Goal: Navigation & Orientation: Find specific page/section

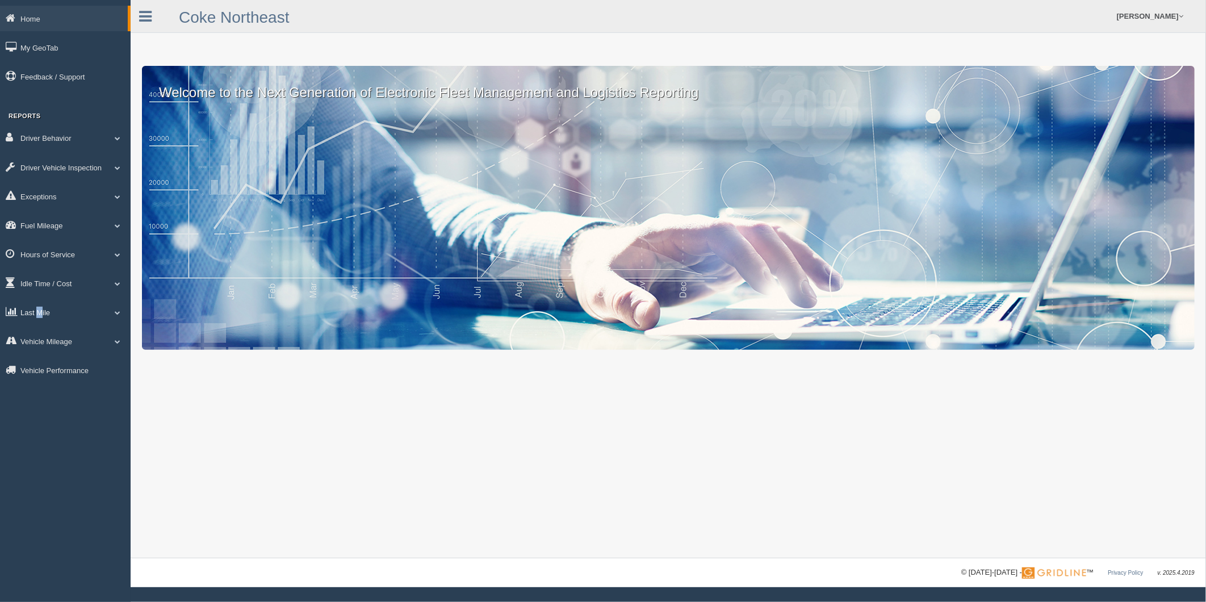
click at [40, 317] on link "Last Mile" at bounding box center [65, 312] width 131 height 26
drag, startPoint x: 40, startPoint y: 317, endPoint x: 54, endPoint y: 346, distance: 32.8
click at [54, 347] on link "Planned Vs Actual" at bounding box center [73, 338] width 107 height 20
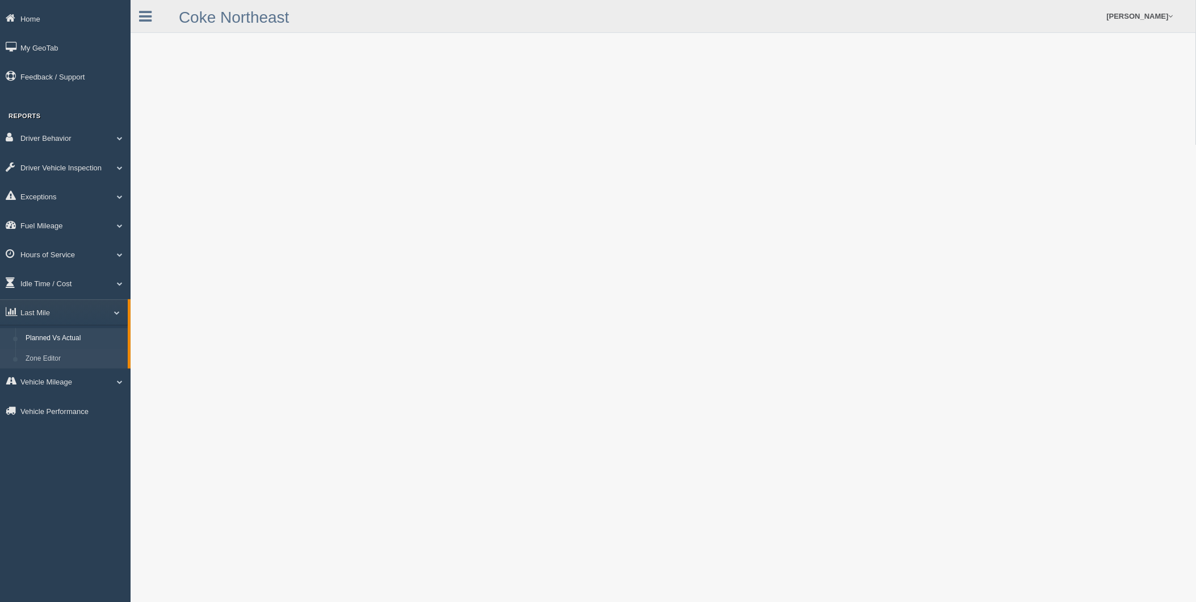
click at [52, 361] on link "Zone Editor" at bounding box center [73, 359] width 107 height 20
